Goal: Communication & Community: Answer question/provide support

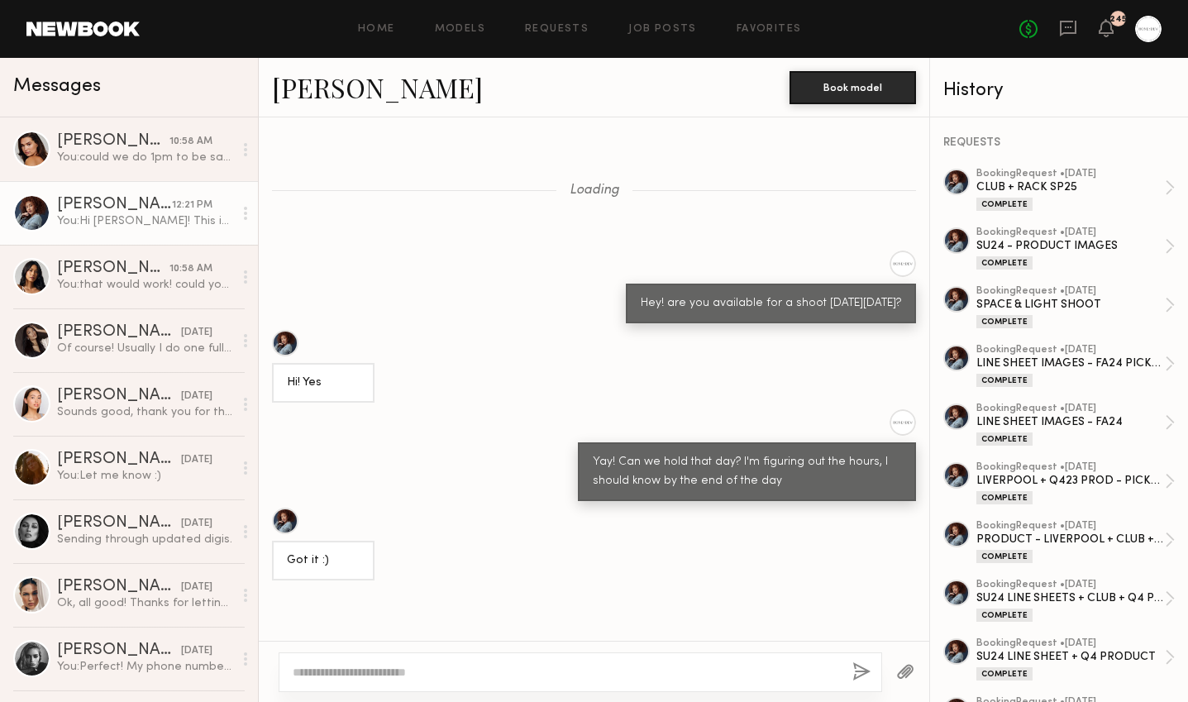
scroll to position [2454, 0]
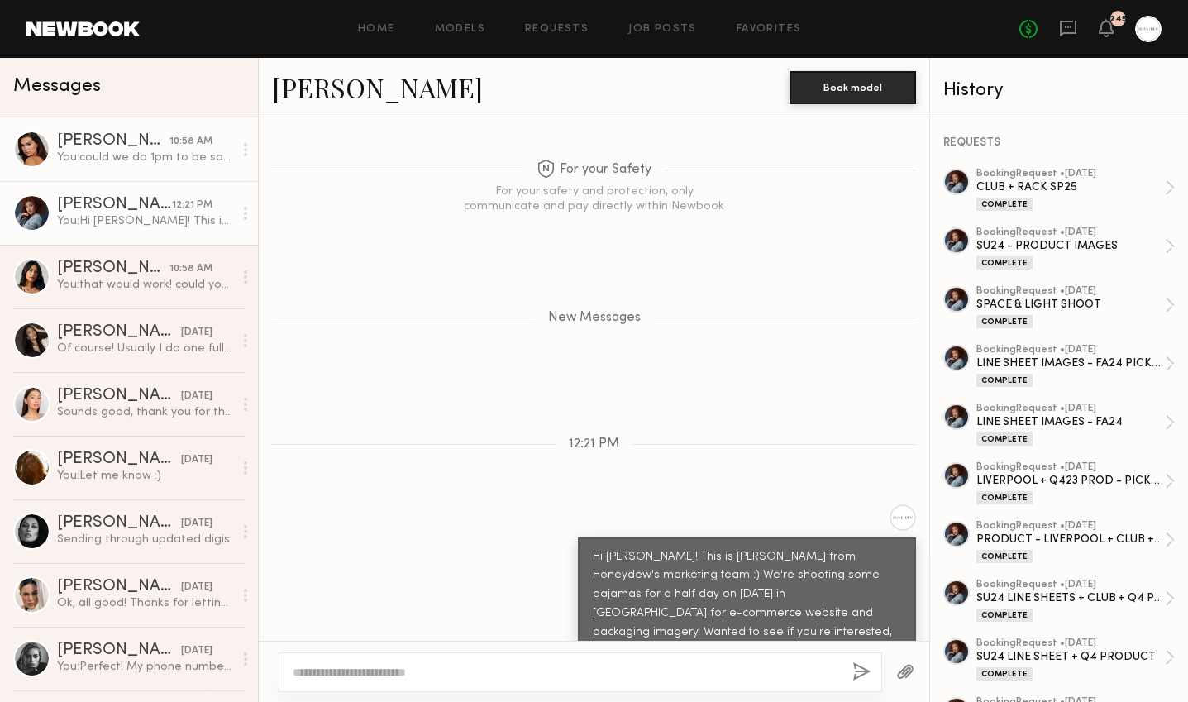
click at [122, 140] on div "[PERSON_NAME]" at bounding box center [113, 141] width 112 height 17
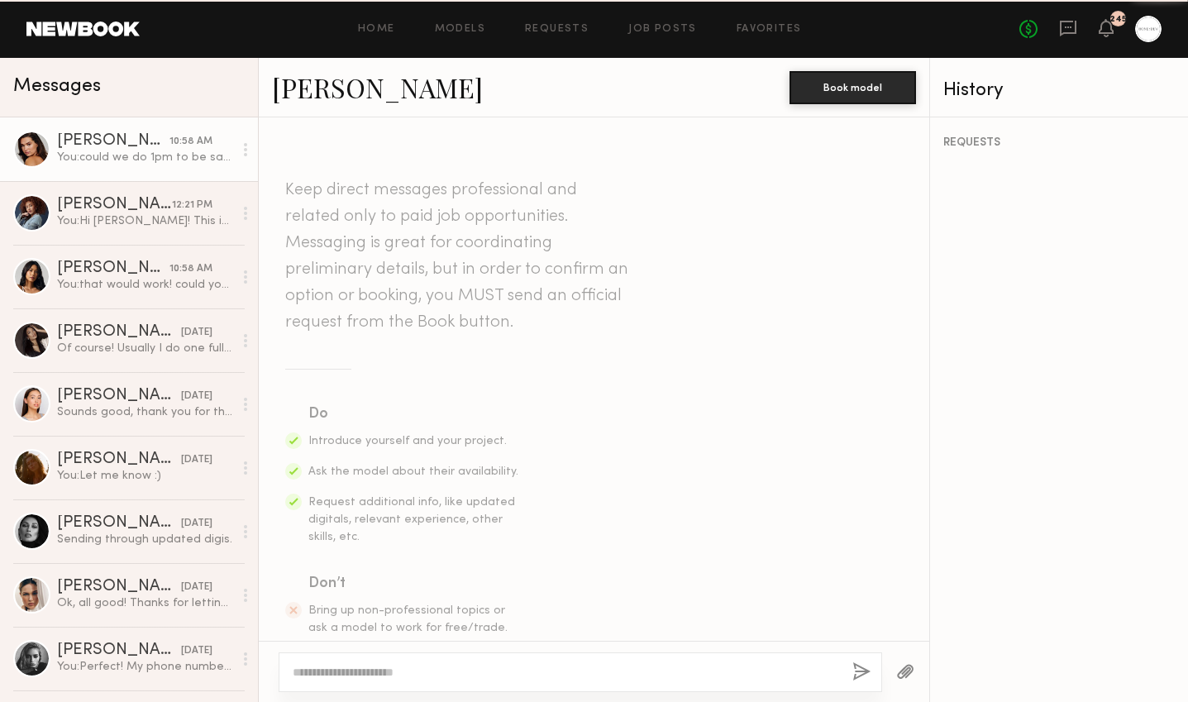
scroll to position [2000, 0]
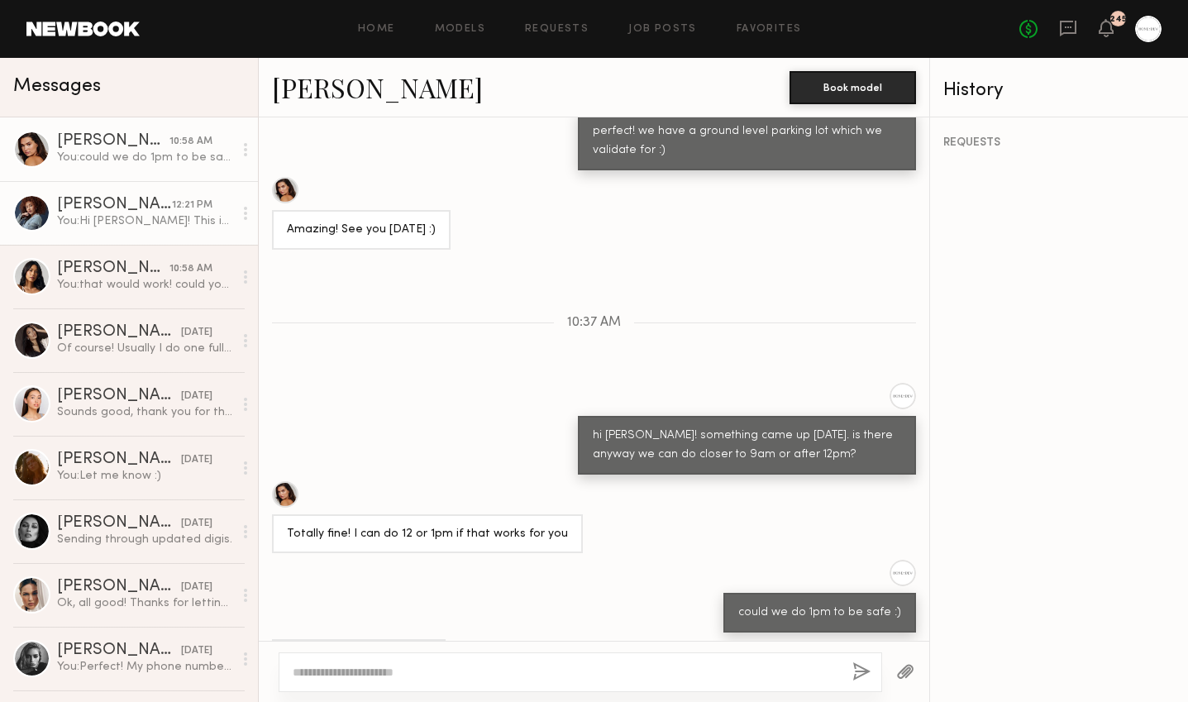
click at [117, 224] on div "You: Hi [PERSON_NAME]! This is [PERSON_NAME] from Honeydew's marketing team :) …" at bounding box center [145, 221] width 176 height 16
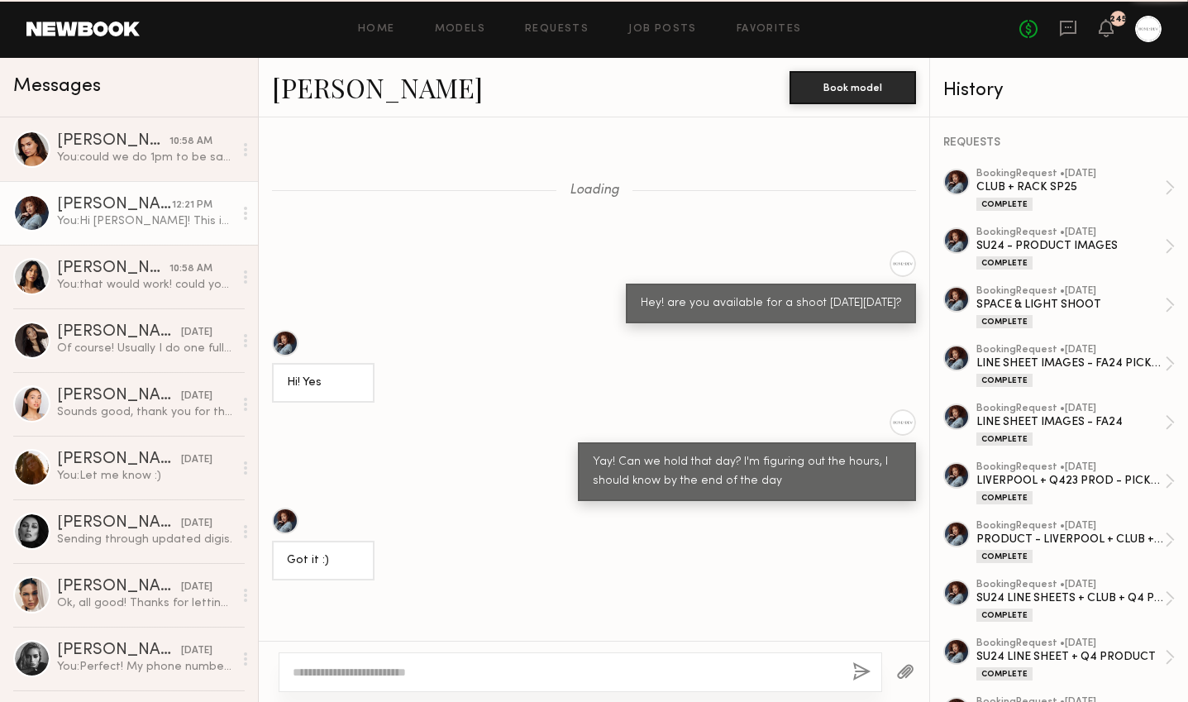
scroll to position [2395, 0]
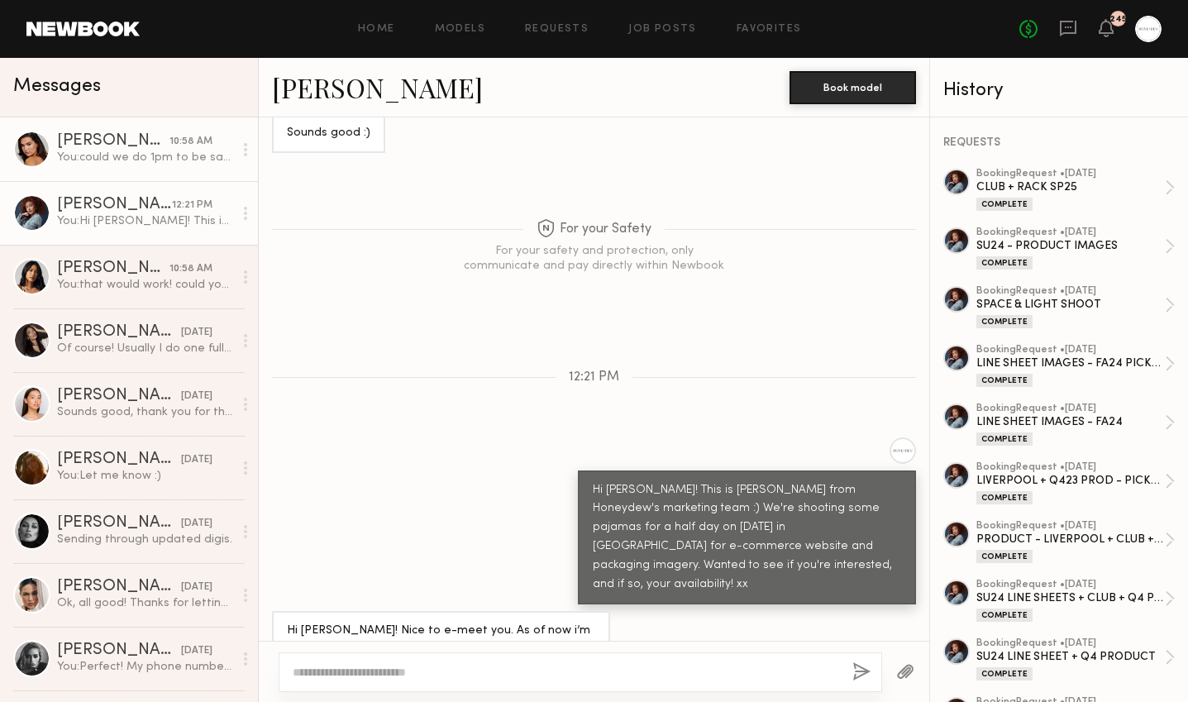
click at [162, 145] on div "[PERSON_NAME]" at bounding box center [113, 141] width 112 height 17
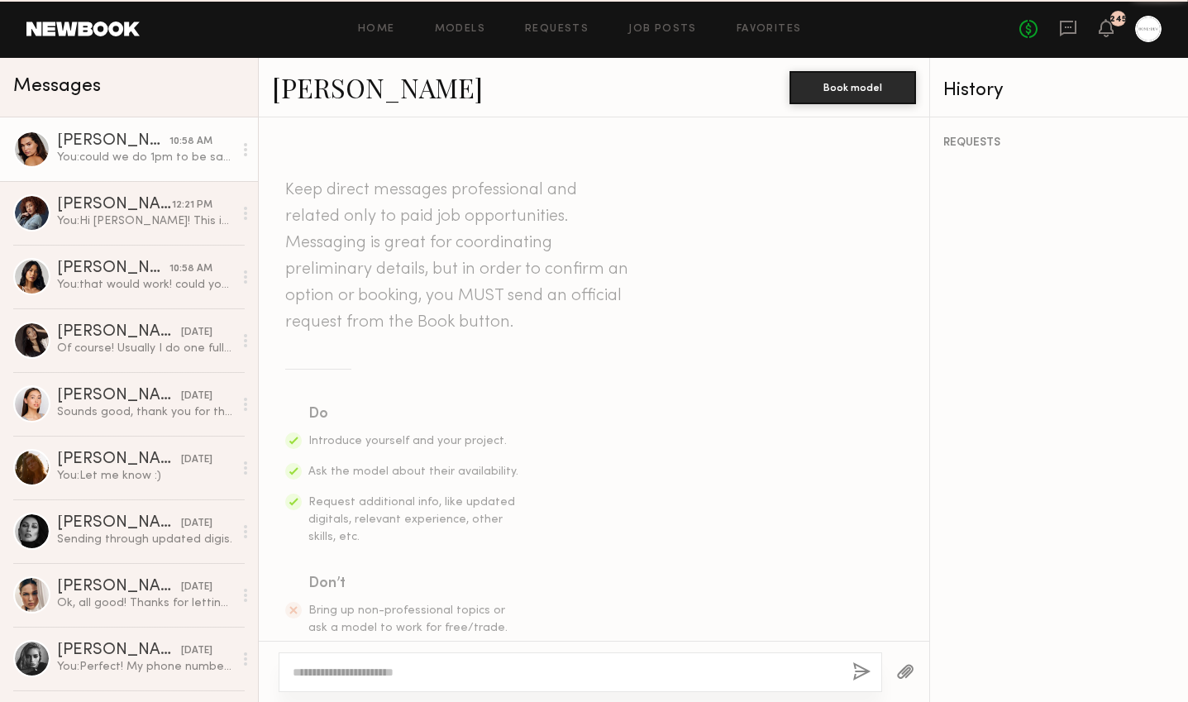
scroll to position [2000, 0]
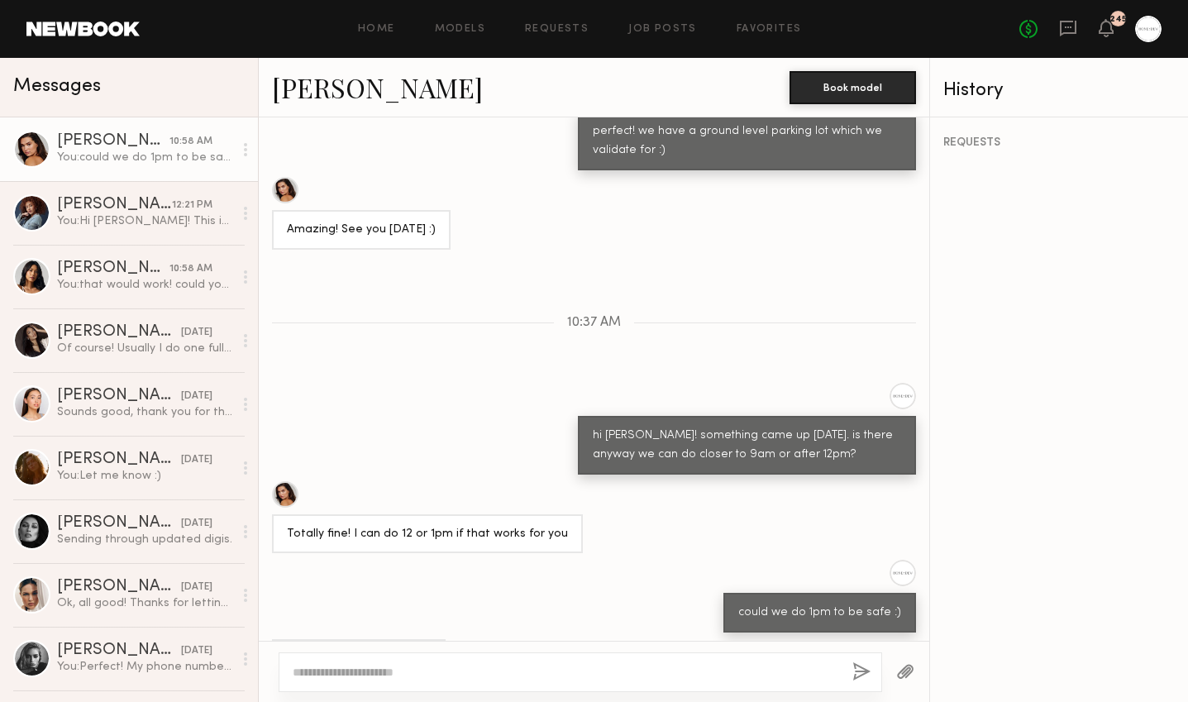
click at [364, 678] on textarea at bounding box center [566, 672] width 546 height 17
type textarea "***"
click at [855, 671] on button "button" at bounding box center [861, 672] width 18 height 21
